Goal: Transaction & Acquisition: Subscribe to service/newsletter

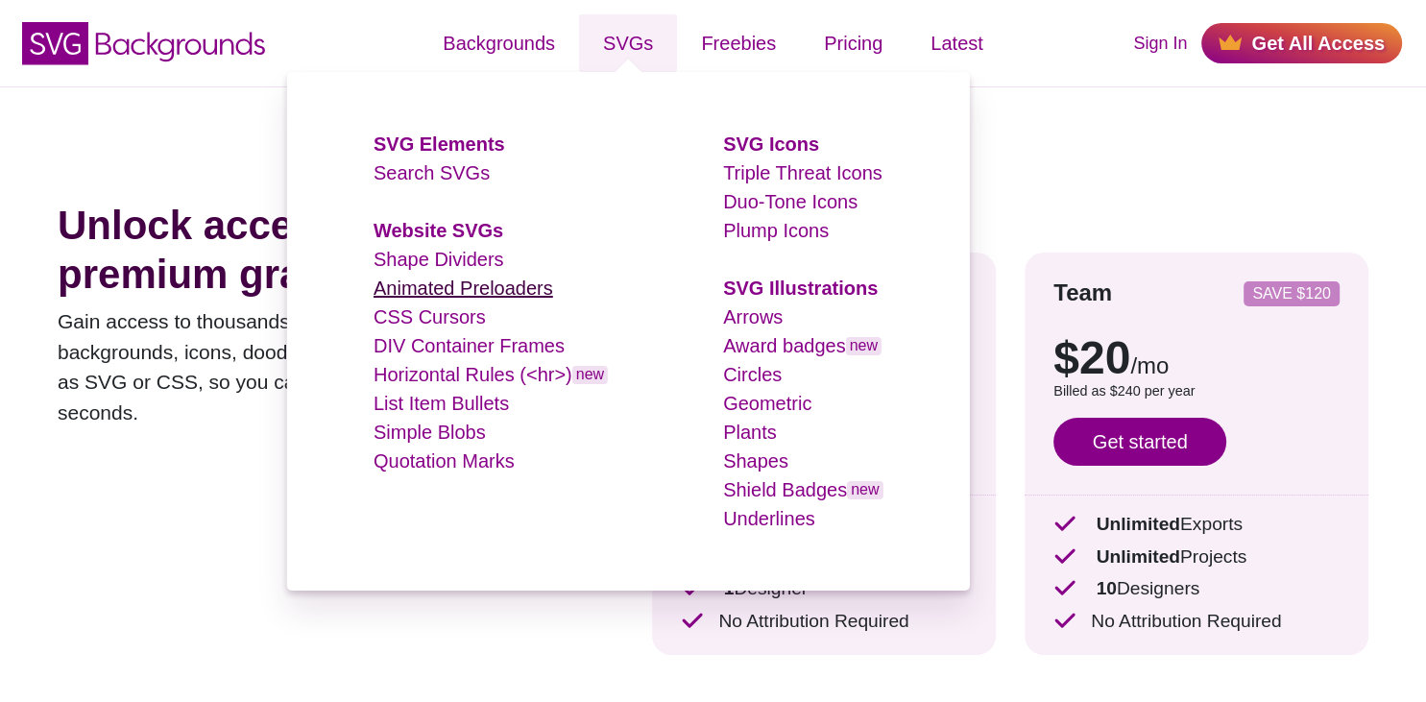
click at [495, 289] on link "Animated Preloaders" at bounding box center [464, 288] width 180 height 21
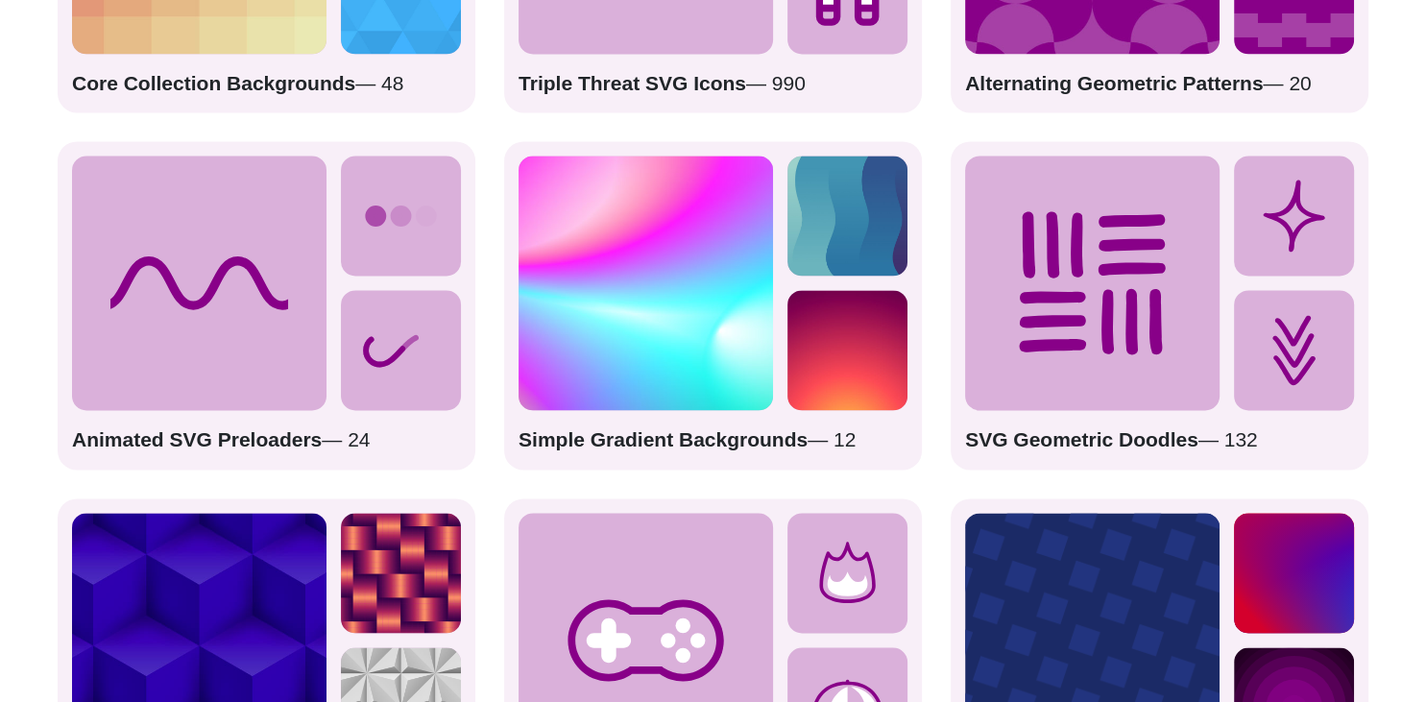
scroll to position [3043, 0]
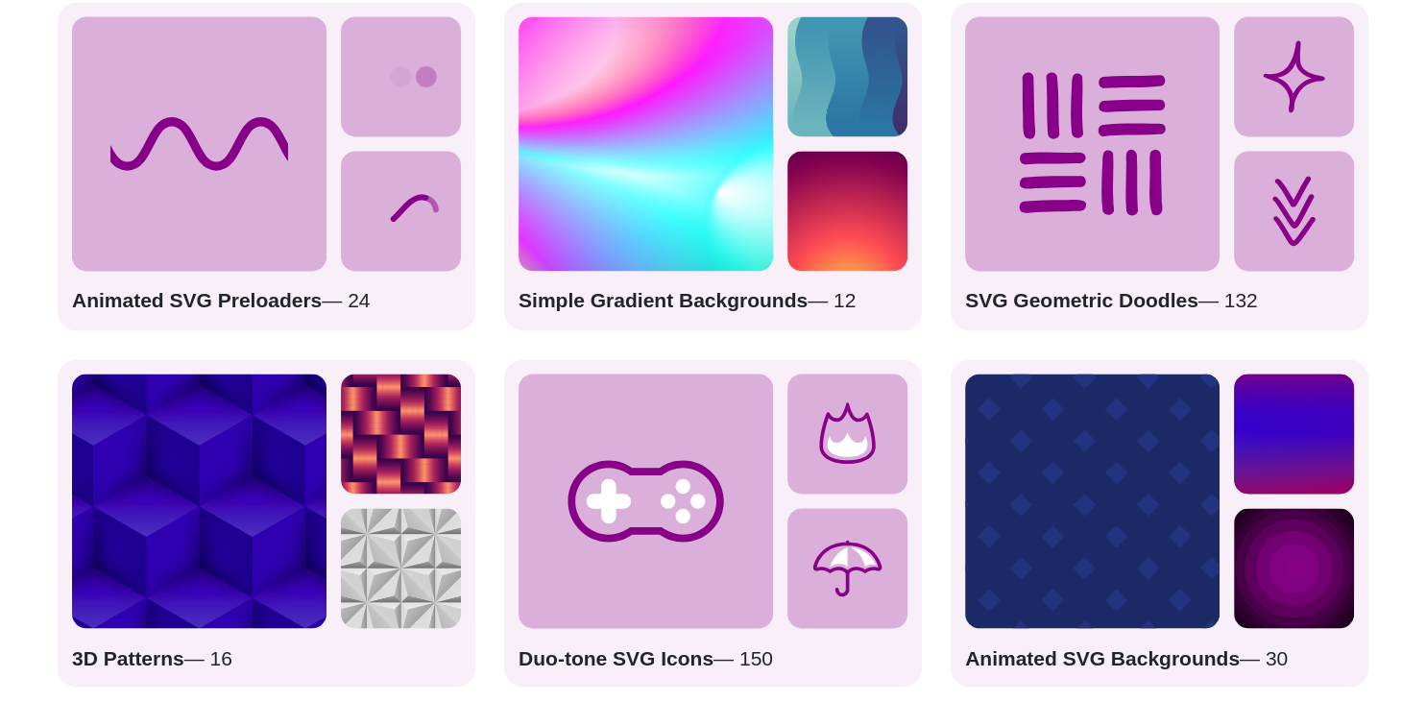
click at [283, 232] on icon at bounding box center [199, 143] width 255 height 255
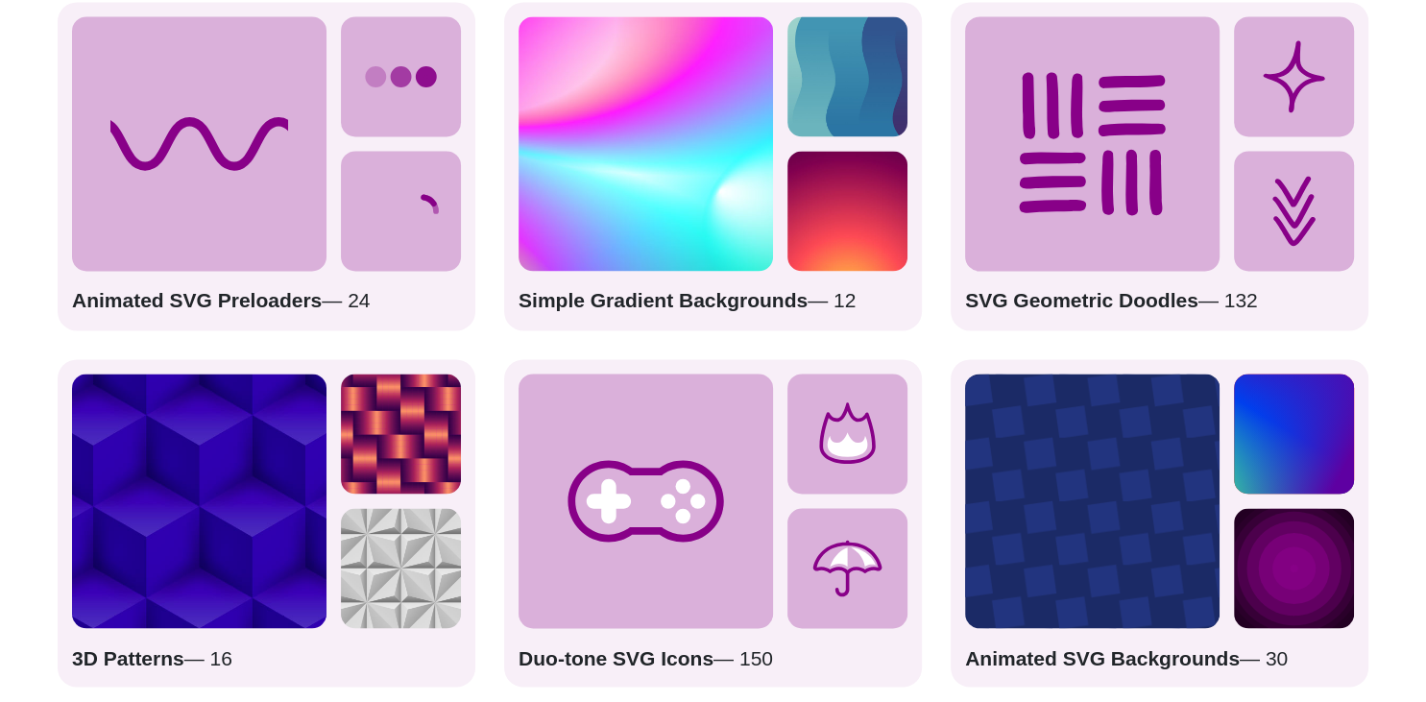
click at [405, 125] on icon at bounding box center [401, 76] width 120 height 120
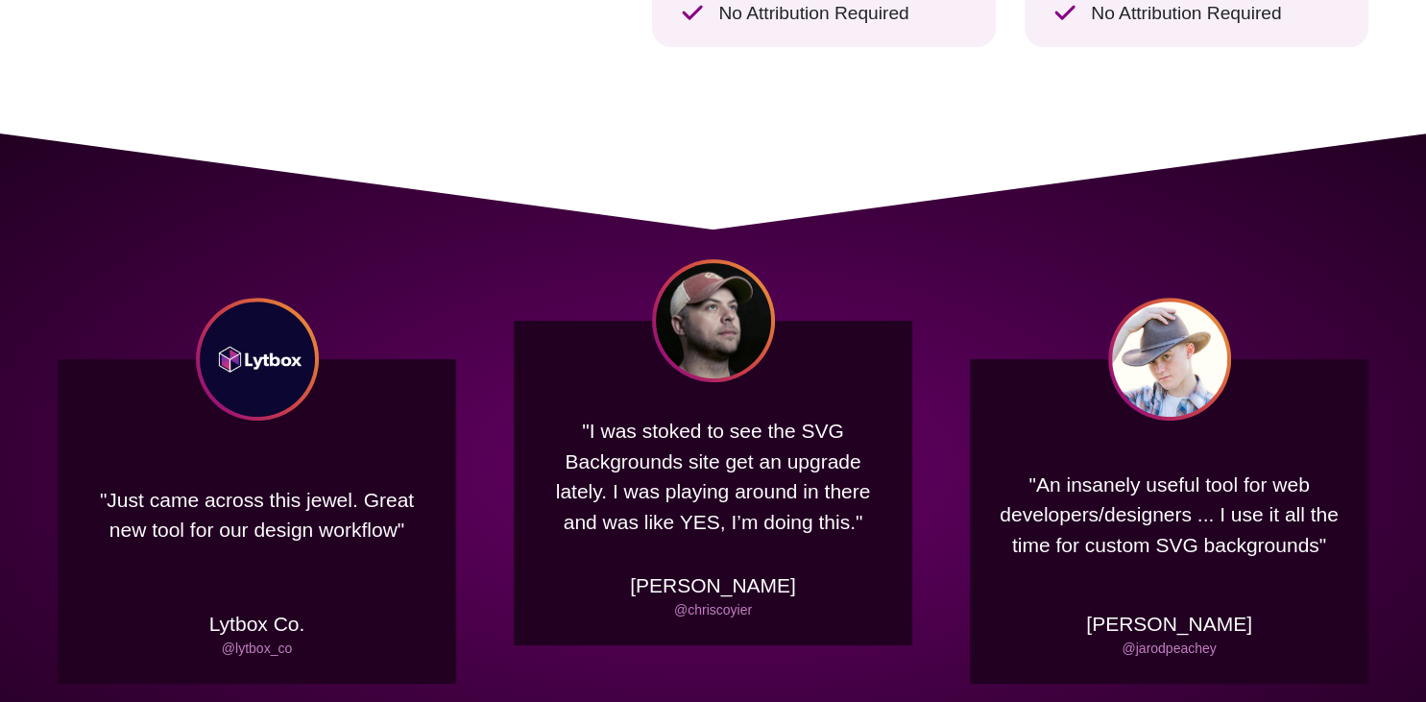
scroll to position [0, 0]
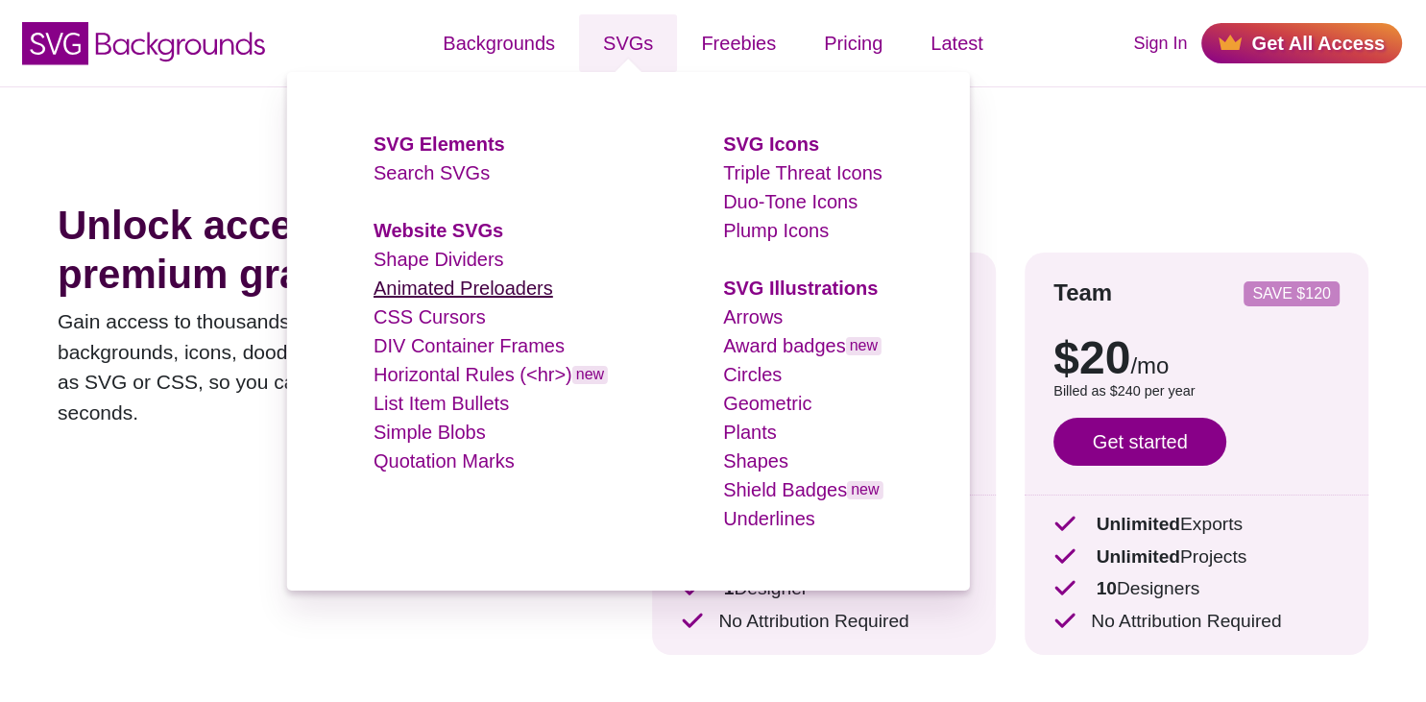
click at [478, 284] on link "Animated Preloaders" at bounding box center [464, 288] width 180 height 21
